Goal: Task Accomplishment & Management: Manage account settings

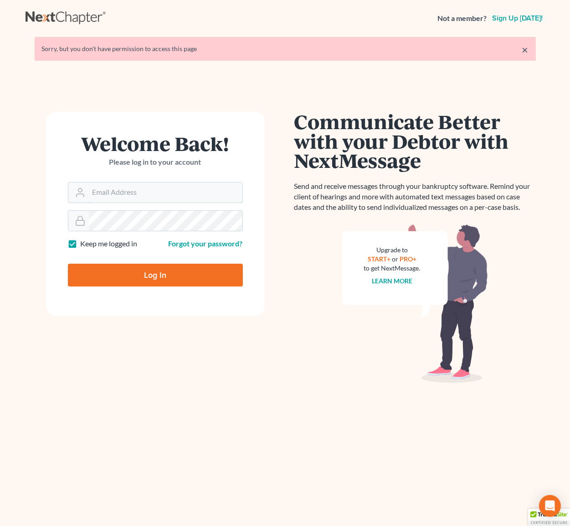
type input "[PERSON_NAME][EMAIL_ADDRESS][DOMAIN_NAME]"
click at [180, 276] on input "Log In" at bounding box center [155, 274] width 175 height 23
type input "Thinking..."
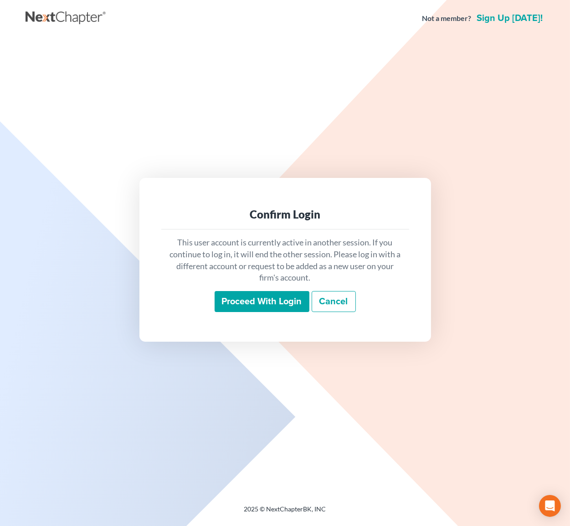
click at [269, 298] on input "Proceed with login" at bounding box center [262, 301] width 95 height 21
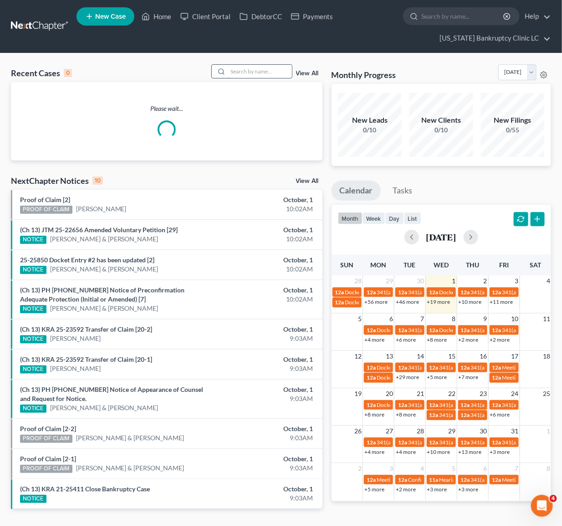
click at [249, 74] on input "search" at bounding box center [260, 71] width 64 height 13
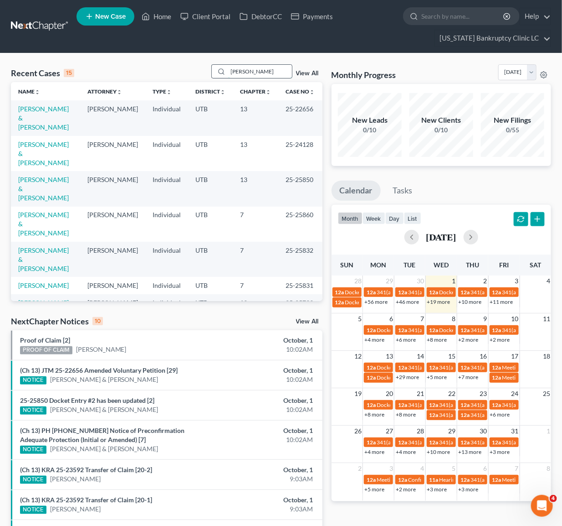
type input "campos"
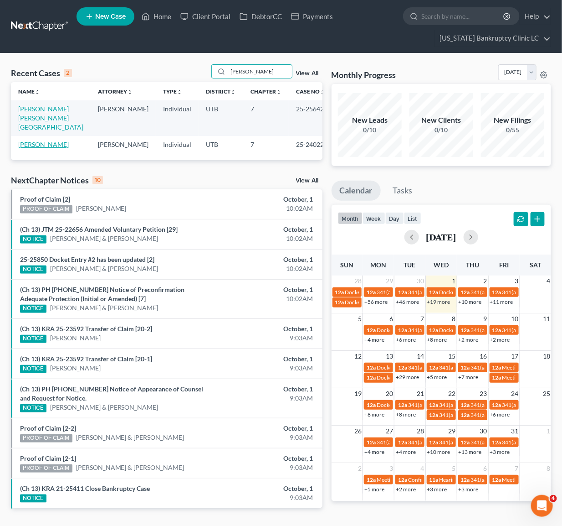
click at [44, 140] on link "[PERSON_NAME]" at bounding box center [43, 144] width 51 height 8
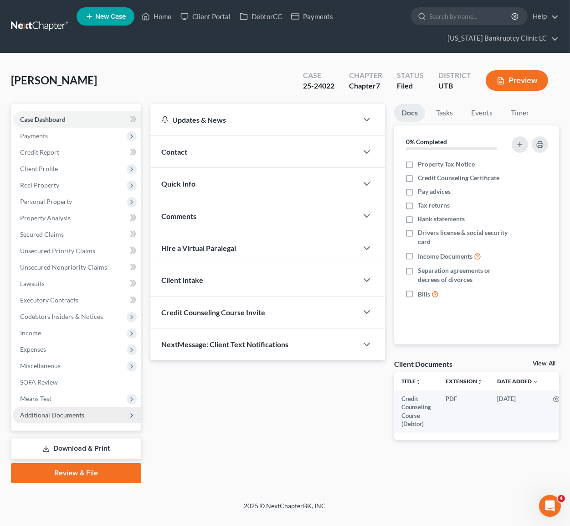
click at [74, 411] on span "Additional Documents" at bounding box center [52, 415] width 64 height 8
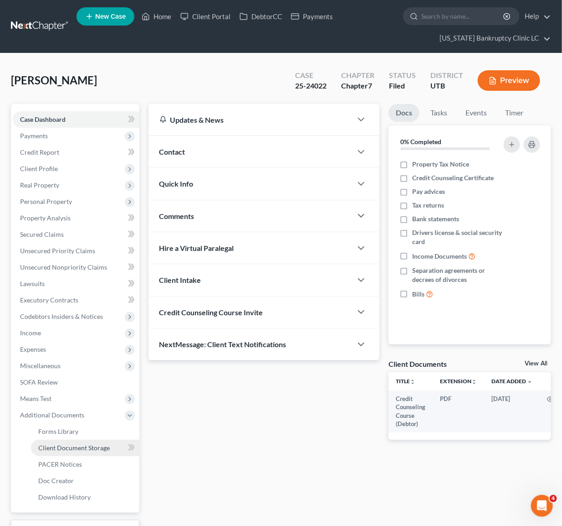
click at [75, 448] on span "Client Document Storage" at bounding box center [74, 447] width 72 height 8
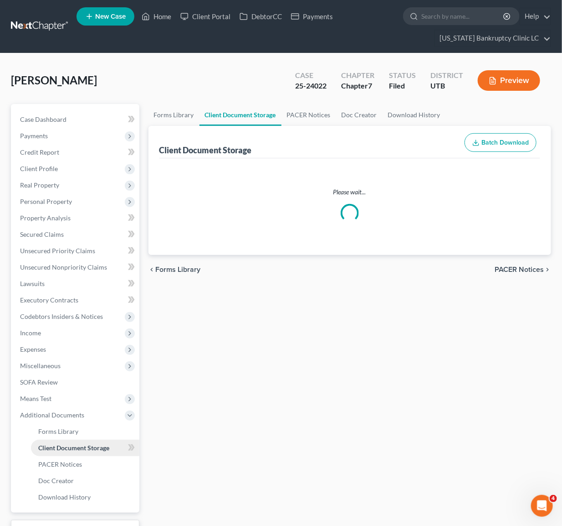
select select "30"
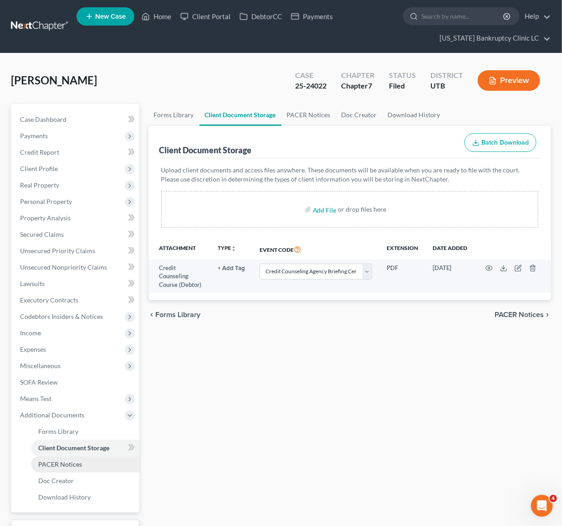
click at [71, 464] on span "PACER Notices" at bounding box center [60, 464] width 44 height 8
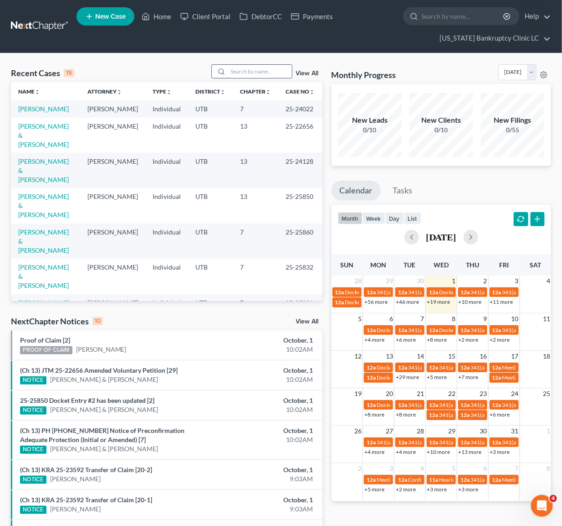
click at [251, 67] on input "search" at bounding box center [260, 71] width 64 height 13
type input "reyes"
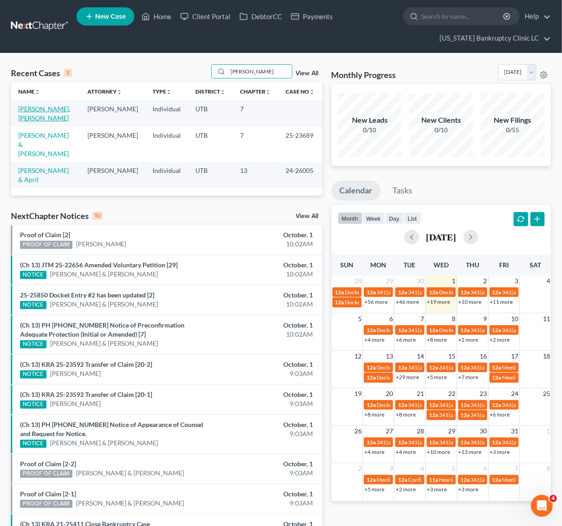
click at [39, 109] on link "[PERSON_NAME], [PERSON_NAME]" at bounding box center [44, 113] width 52 height 17
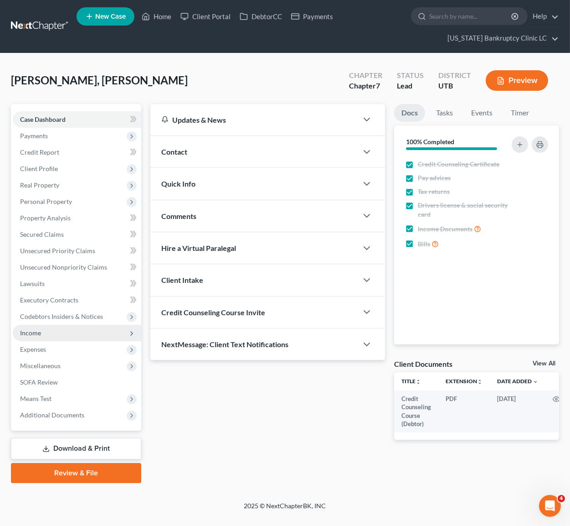
click at [42, 331] on span "Income" at bounding box center [77, 333] width 129 height 16
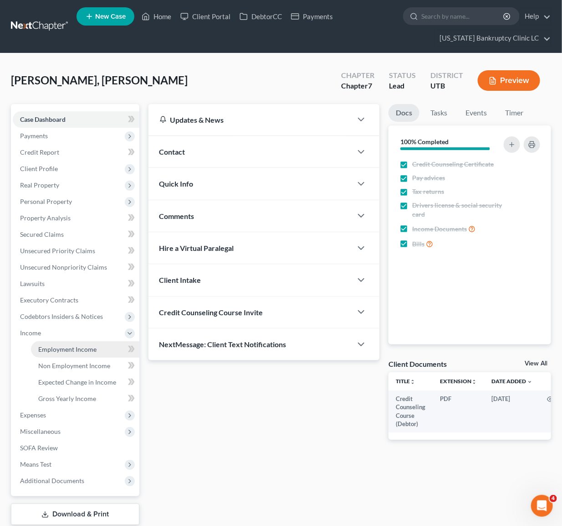
click at [52, 345] on span "Employment Income" at bounding box center [67, 349] width 58 height 8
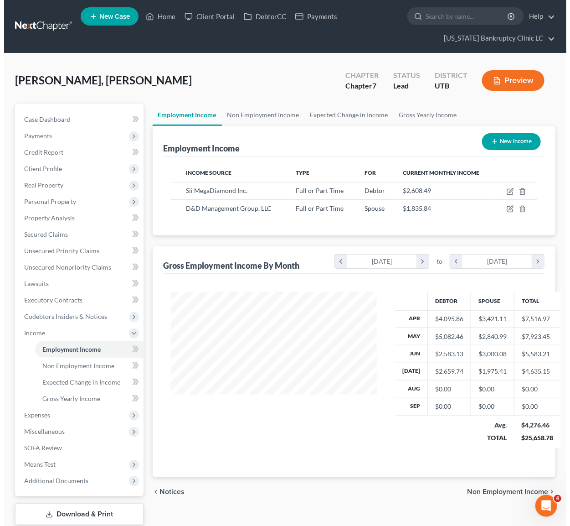
scroll to position [163, 224]
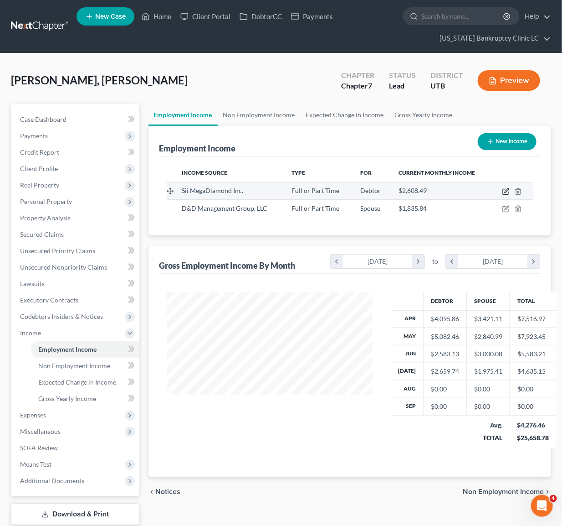
click at [505, 191] on icon "button" at bounding box center [506, 191] width 7 height 7
select select "0"
select select "46"
select select "2"
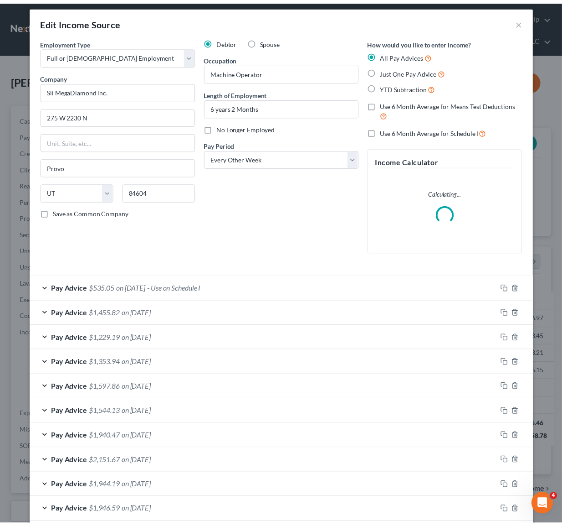
scroll to position [0, 0]
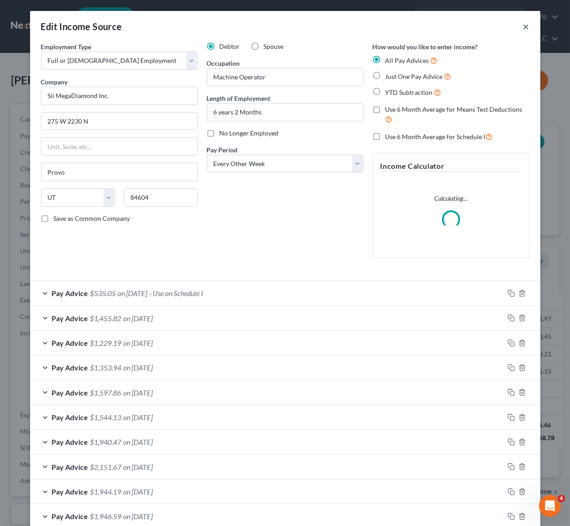
click at [523, 28] on button "×" at bounding box center [526, 26] width 6 height 11
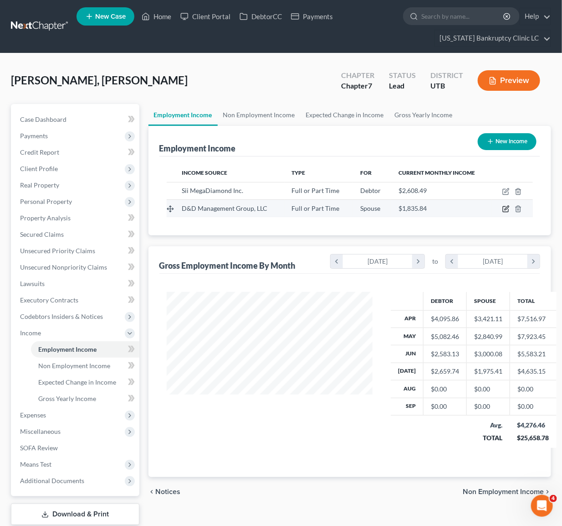
click at [504, 205] on icon "button" at bounding box center [506, 208] width 7 height 7
select select "0"
select select "46"
select select "2"
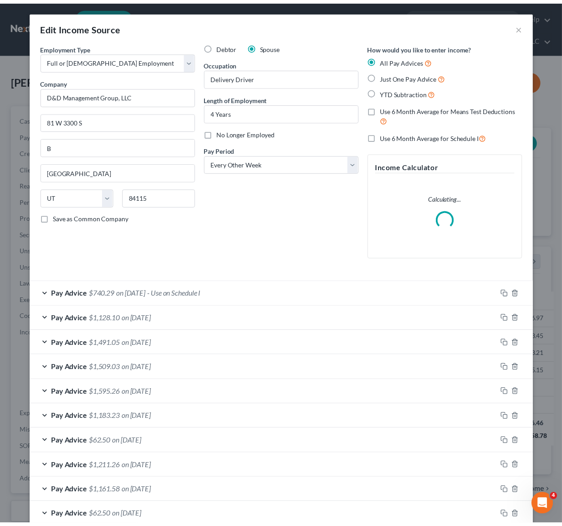
scroll to position [163, 228]
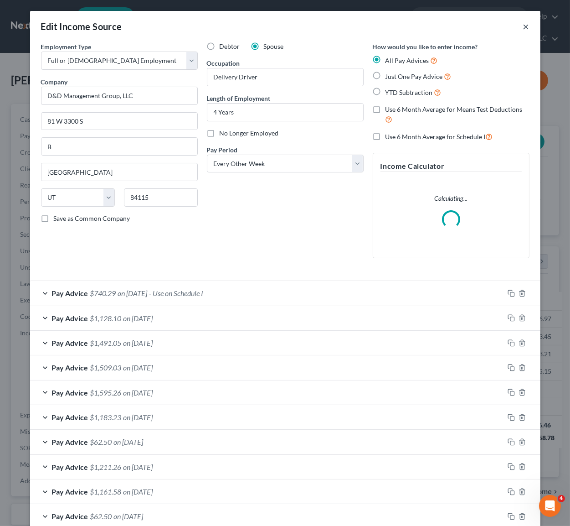
click at [523, 28] on button "×" at bounding box center [526, 26] width 6 height 11
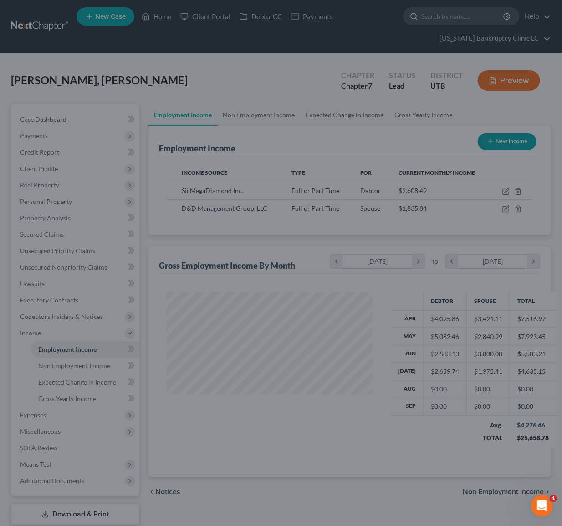
scroll to position [455624, 455562]
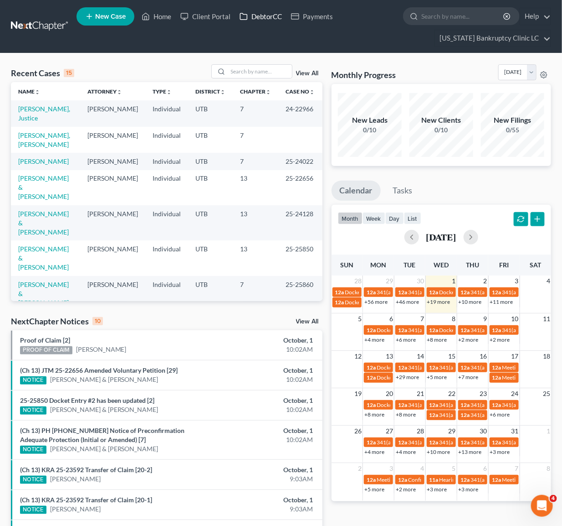
click at [258, 16] on link "DebtorCC" at bounding box center [261, 16] width 52 height 16
